Goal: Information Seeking & Learning: Learn about a topic

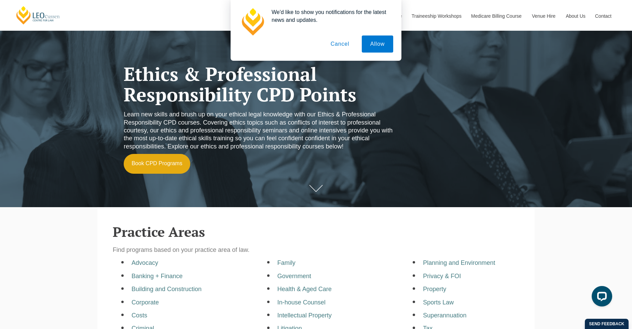
click at [337, 49] on button "Cancel" at bounding box center [340, 44] width 36 height 17
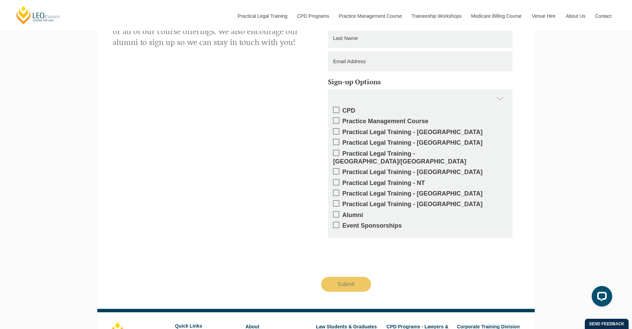
scroll to position [1094, 0]
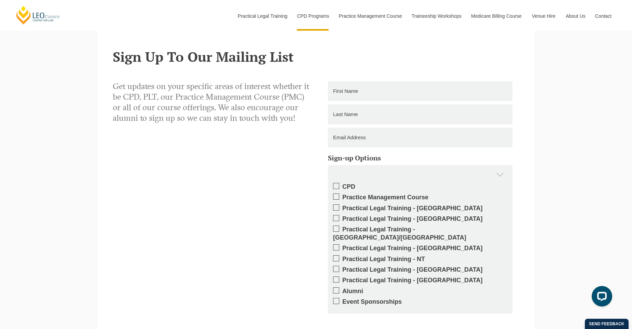
scroll to position [1093, 0]
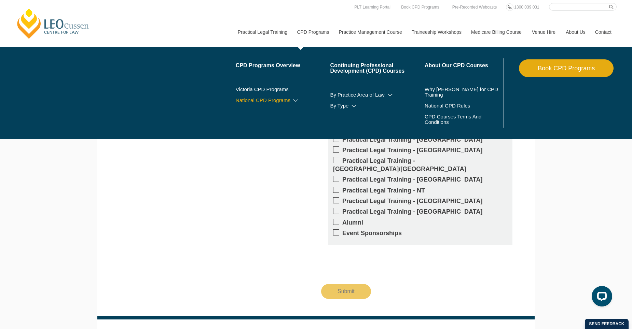
click at [288, 101] on link "National CPD Programs" at bounding box center [283, 100] width 95 height 5
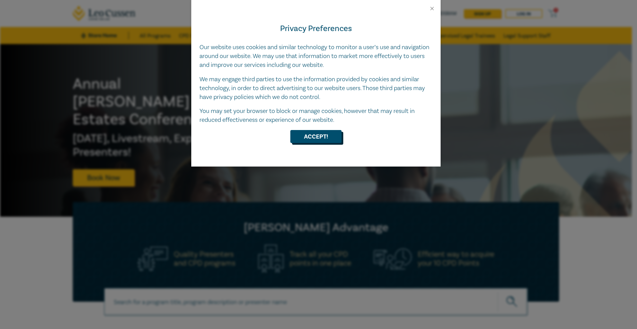
click at [317, 133] on button "Accept!" at bounding box center [315, 136] width 51 height 13
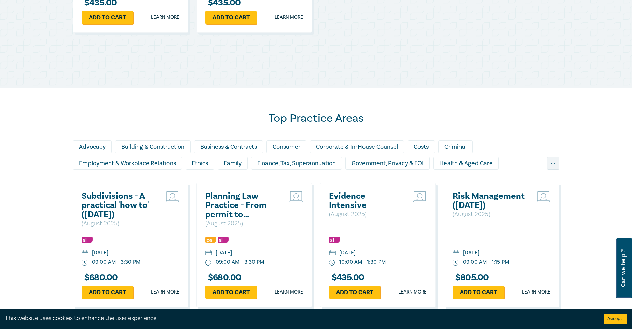
scroll to position [478, 0]
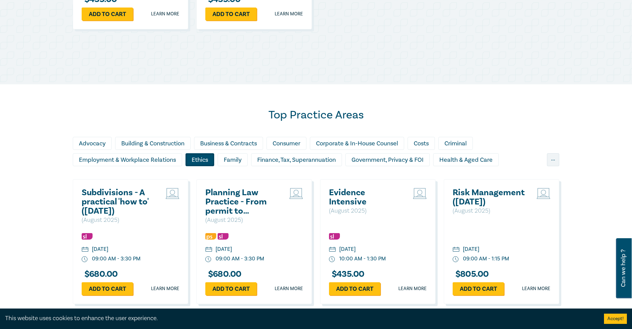
click at [200, 156] on div "Ethics" at bounding box center [199, 159] width 29 height 13
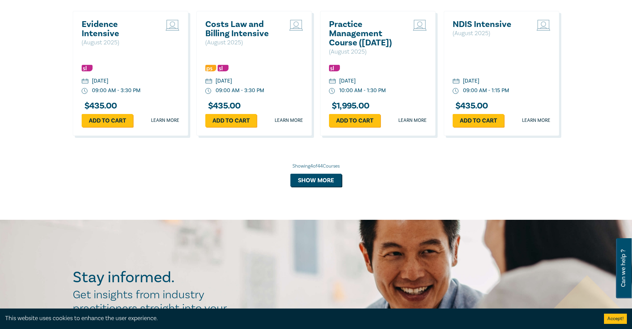
scroll to position [649, 0]
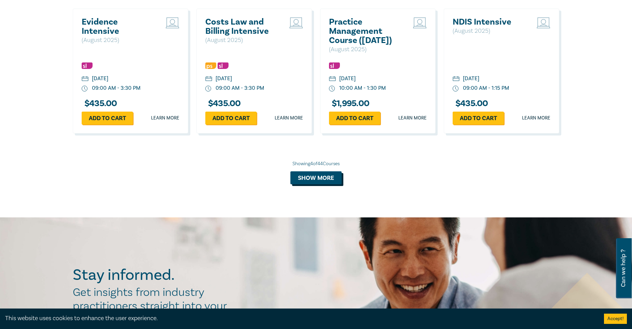
click at [329, 174] on button "Show more" at bounding box center [315, 177] width 51 height 13
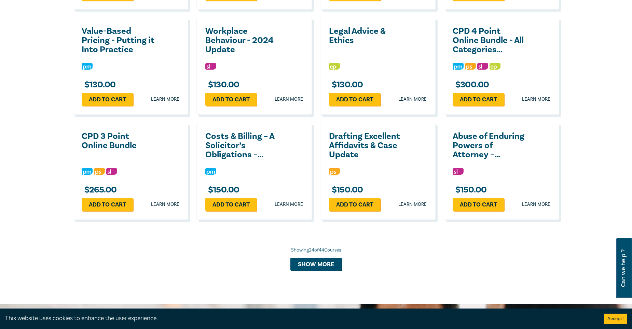
scroll to position [1161, 0]
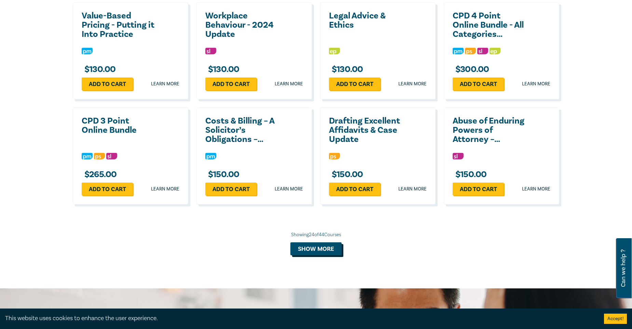
click at [318, 255] on button "Show more" at bounding box center [315, 248] width 51 height 13
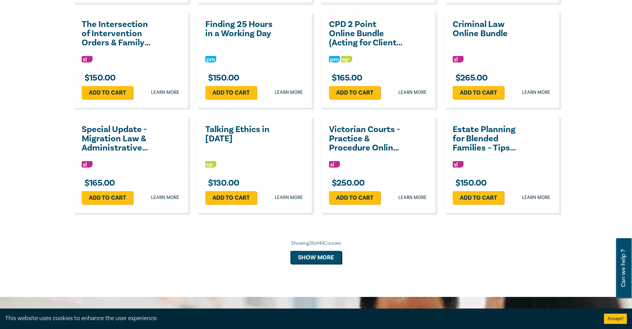
scroll to position [1468, 0]
click at [309, 264] on button "Show more" at bounding box center [315, 257] width 51 height 13
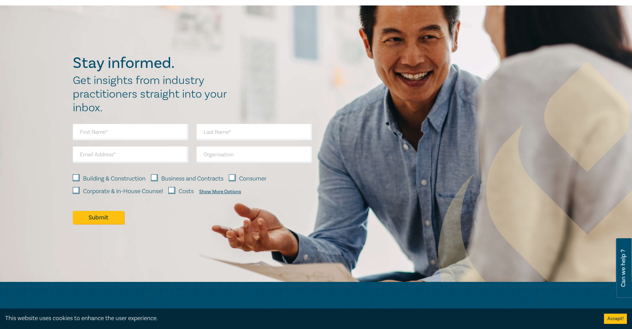
scroll to position [1946, 0]
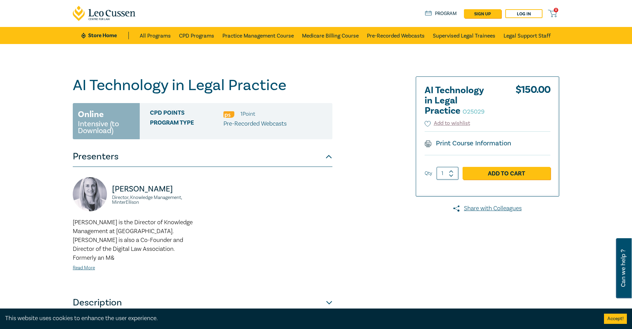
scroll to position [68, 0]
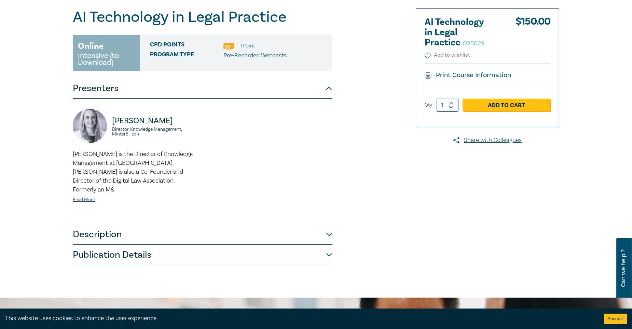
click at [178, 224] on button "Description" at bounding box center [203, 234] width 260 height 20
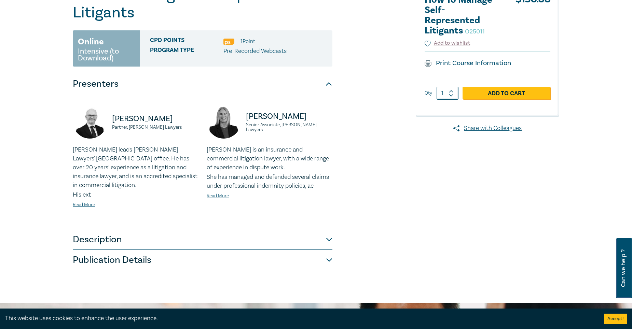
scroll to position [102, 0]
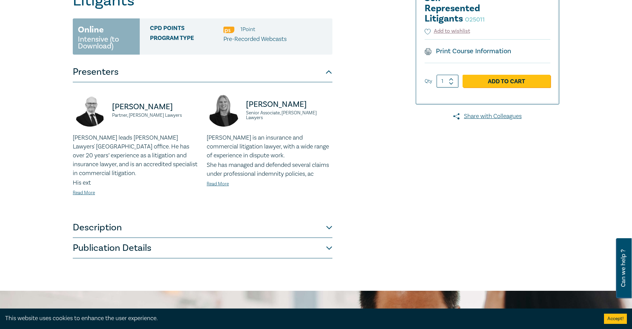
click at [95, 230] on button "Description" at bounding box center [203, 228] width 260 height 20
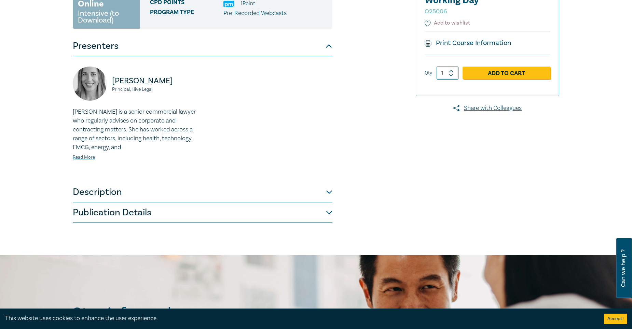
scroll to position [137, 0]
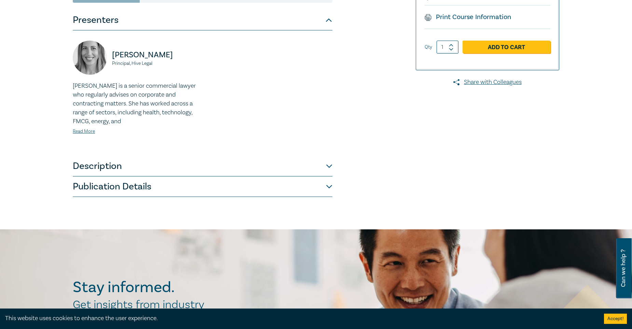
click at [103, 171] on button "Description" at bounding box center [203, 166] width 260 height 20
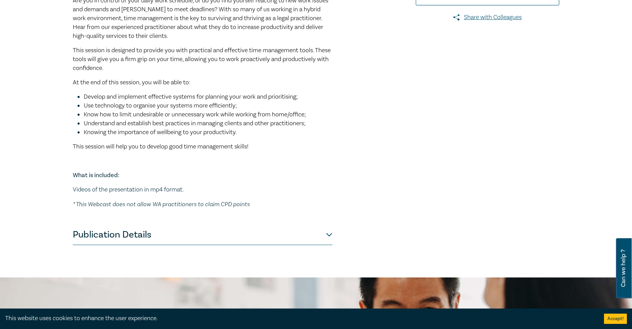
scroll to position [205, 0]
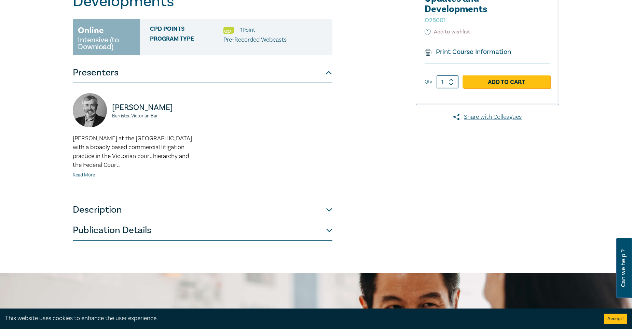
scroll to position [102, 0]
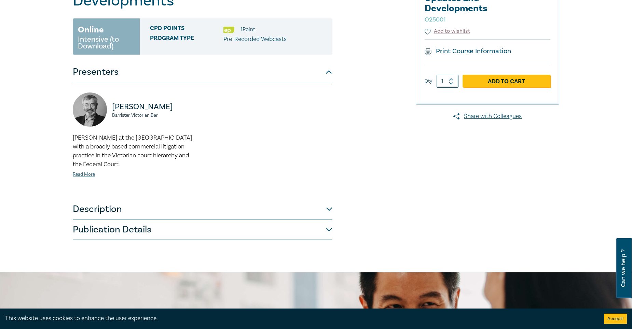
click at [139, 206] on button "Description" at bounding box center [203, 209] width 260 height 20
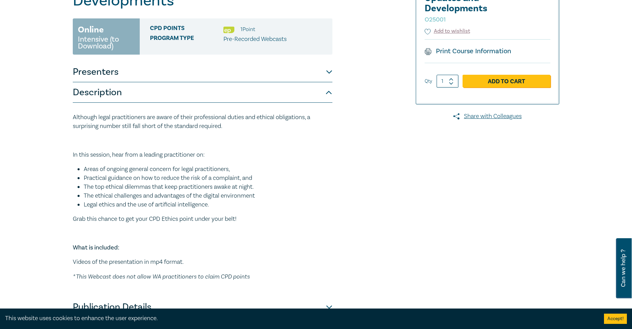
scroll to position [137, 0]
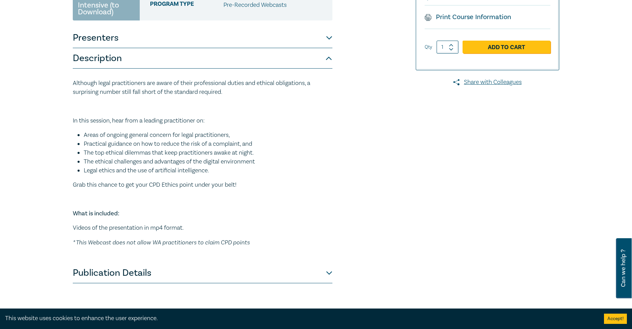
click at [139, 154] on li "The top ethical dilemmas that keep practitioners awake at night." at bounding box center [208, 153] width 249 height 9
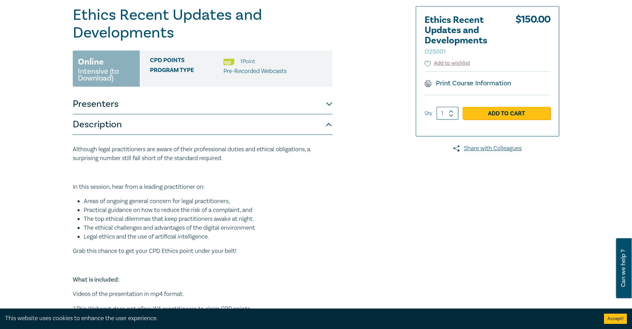
scroll to position [68, 0]
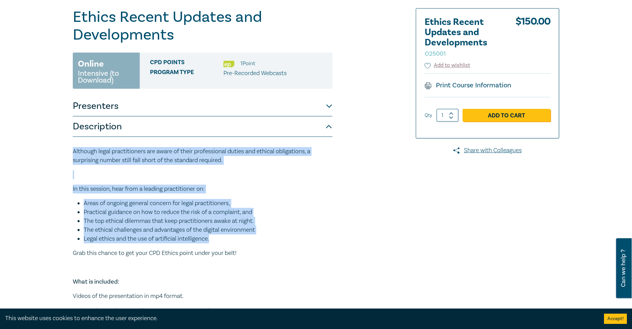
drag, startPoint x: 227, startPoint y: 237, endPoint x: 73, endPoint y: 151, distance: 177.0
click at [73, 151] on div "Although legal practitioners are aware of their professional duties and ethical…" at bounding box center [203, 231] width 260 height 168
copy div "Although legal practitioners are aware of their professional duties and ethical…"
